Goal: Check status: Check status

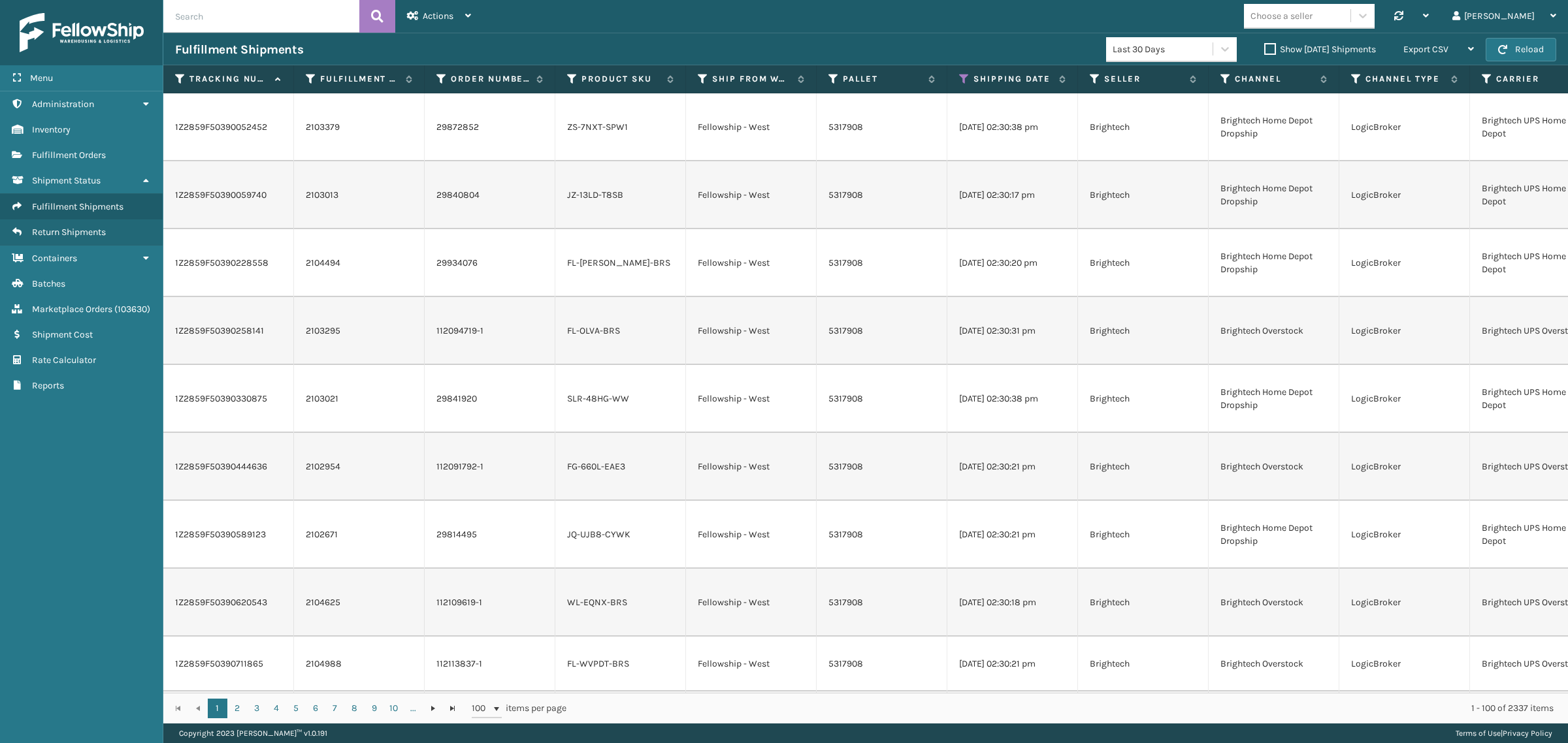
click at [581, 33] on div "Fulfillment Shipments Last 30 Days Show [DATE] Shipments Export CSV Export Curr…" at bounding box center [865, 49] width 1405 height 33
click at [964, 75] on icon at bounding box center [964, 79] width 11 height 11
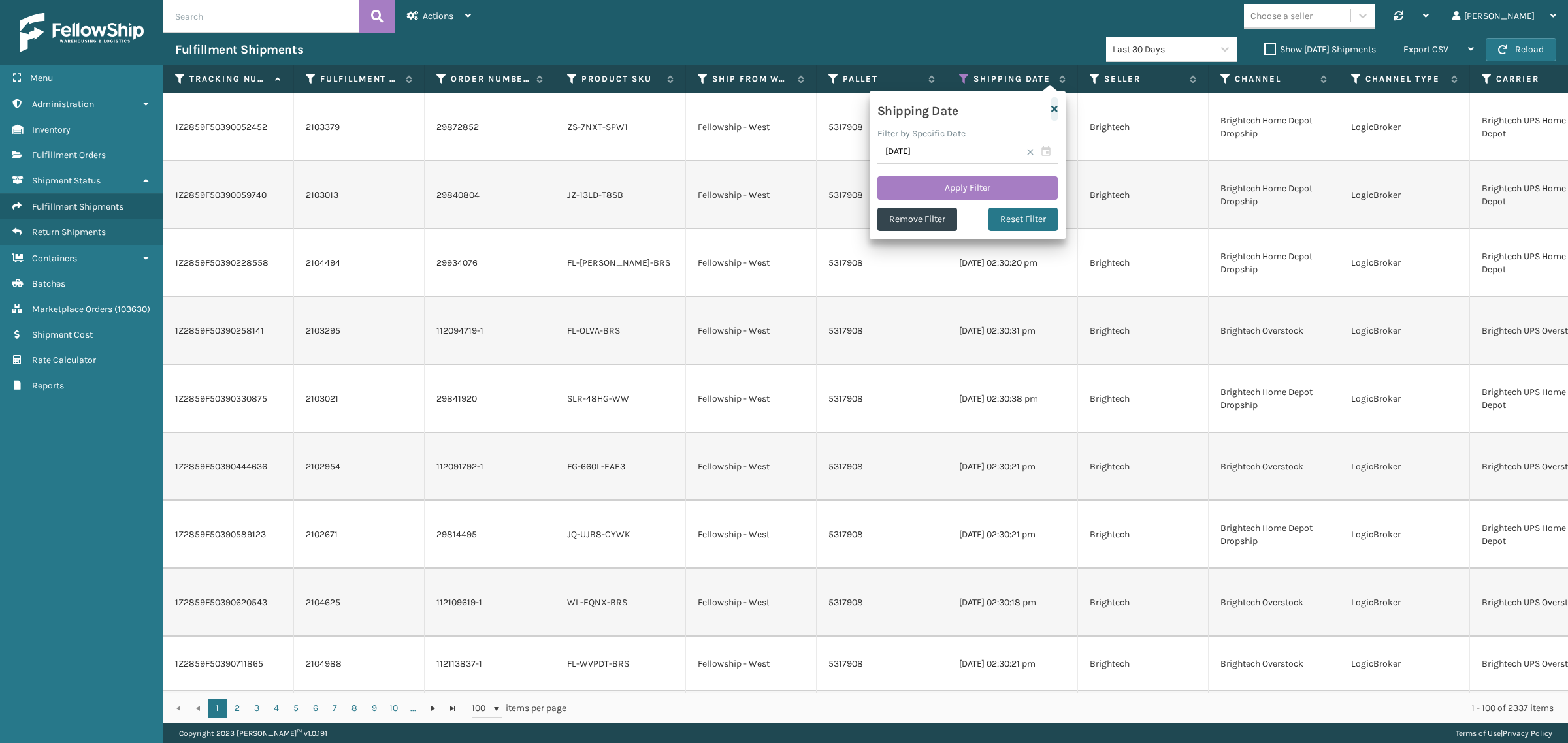
click at [1053, 106] on icon "button" at bounding box center [1054, 109] width 7 height 9
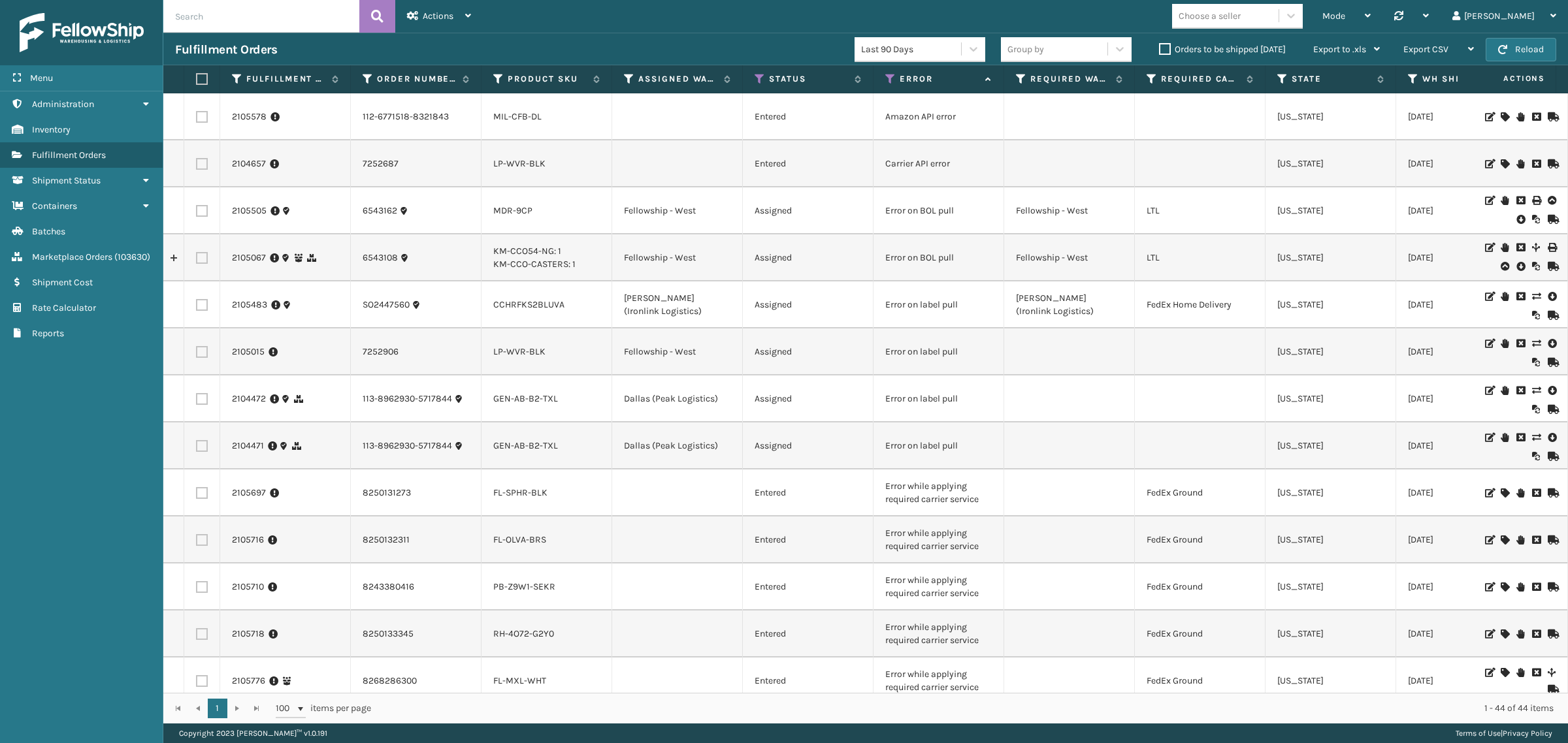
click at [694, 20] on div "Mode Regular Mode Picking Mode Labeling Mode Palletizing Mode Exit Scan Mode Ch…" at bounding box center [1026, 16] width 1085 height 33
click at [1514, 46] on button "Reload" at bounding box center [1520, 50] width 71 height 24
